Goal: Find specific page/section: Find specific page/section

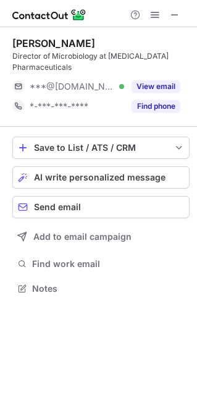
scroll to position [279, 197]
drag, startPoint x: 30, startPoint y: 42, endPoint x: 53, endPoint y: 41, distance: 22.9
click at [30, 41] on div "Aprille Locker" at bounding box center [53, 43] width 83 height 12
click at [53, 41] on div "Aprille Locker" at bounding box center [53, 43] width 83 height 12
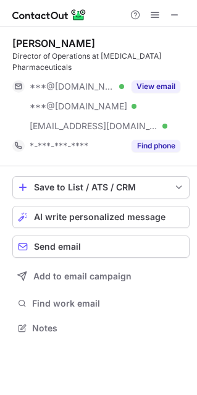
scroll to position [319, 197]
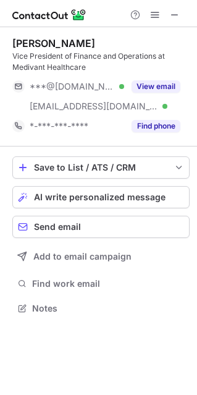
scroll to position [299, 197]
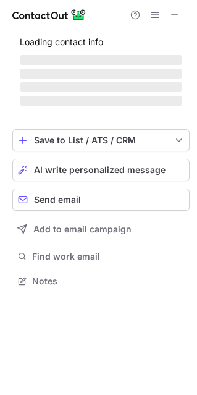
scroll to position [339, 197]
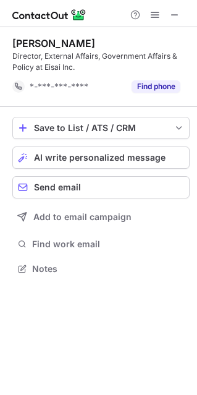
scroll to position [260, 197]
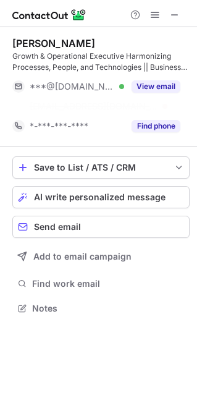
scroll to position [279, 197]
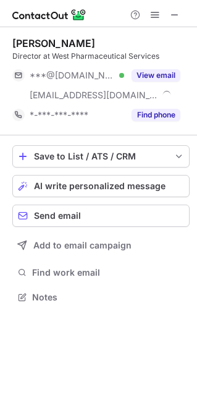
scroll to position [288, 197]
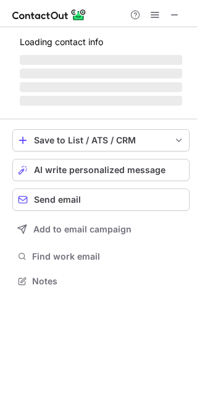
scroll to position [268, 197]
